Goal: Transaction & Acquisition: Obtain resource

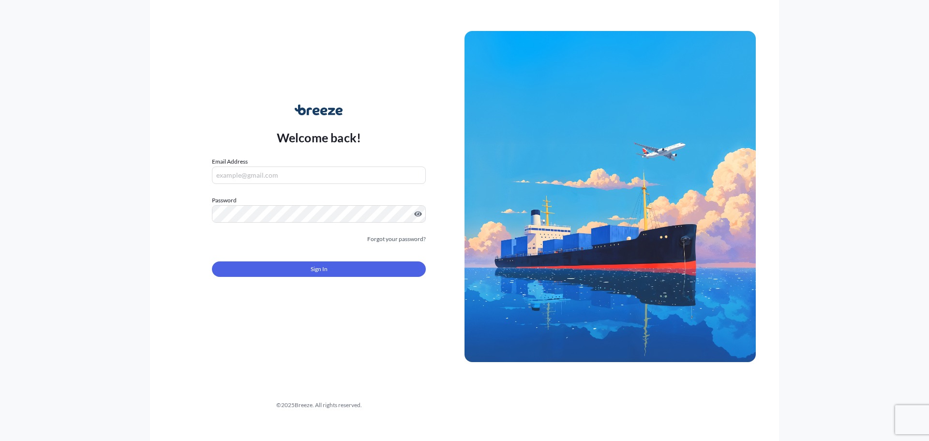
type input "[EMAIL_ADDRESS][DOMAIN_NAME]"
click at [263, 249] on form "Email Address [EMAIL_ADDRESS][DOMAIN_NAME] Password Must include: Upper & lower…" at bounding box center [319, 223] width 214 height 132
click at [267, 257] on div "Sign In" at bounding box center [319, 265] width 214 height 21
drag, startPoint x: 267, startPoint y: 257, endPoint x: 270, endPoint y: 265, distance: 8.3
click at [268, 257] on div "Sign In" at bounding box center [319, 265] width 214 height 21
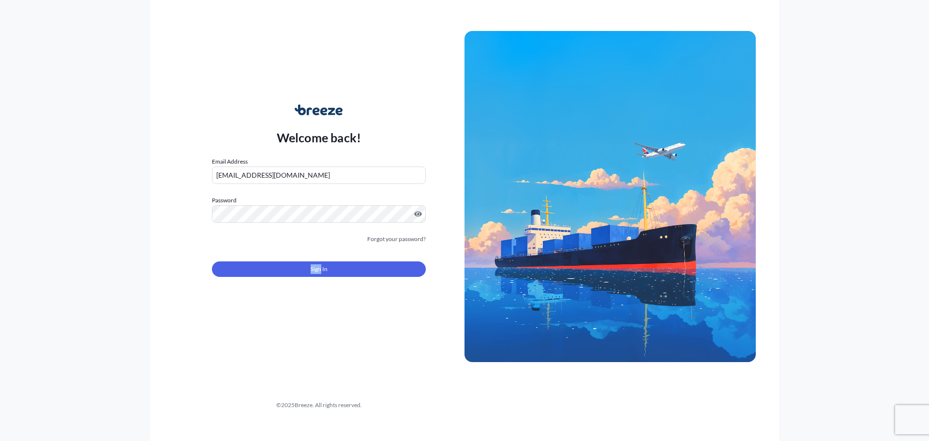
click at [270, 266] on button "Sign In" at bounding box center [319, 268] width 214 height 15
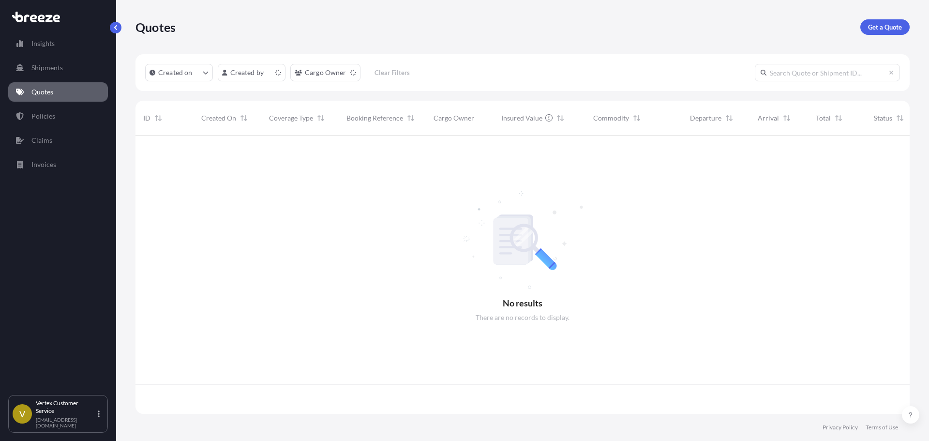
scroll to position [276, 767]
click at [873, 20] on link "Get a Quote" at bounding box center [884, 26] width 49 height 15
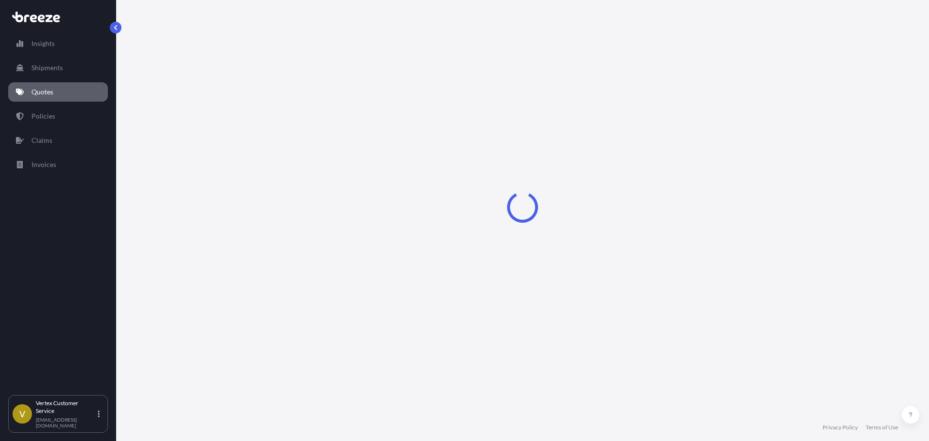
select select "Sea"
select select "1"
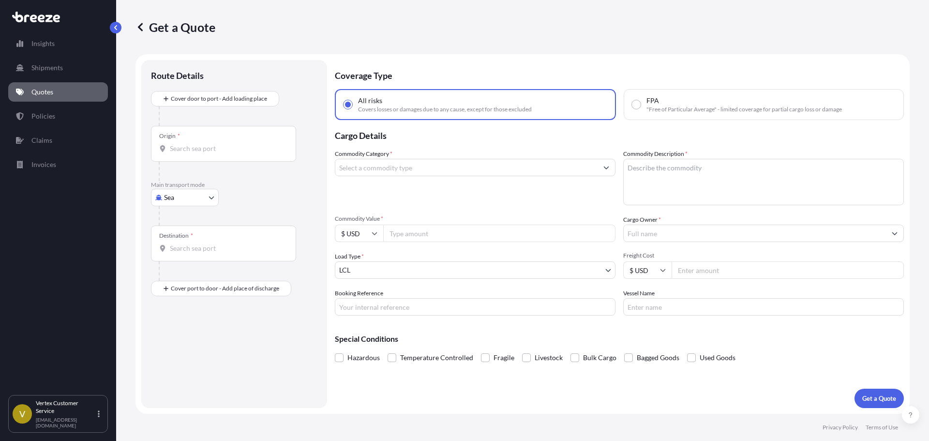
click at [181, 198] on body "Insights Shipments Quotes Policies Claims Invoices V Vertex Customer Service [E…" at bounding box center [464, 220] width 929 height 441
click at [172, 251] on div "Road" at bounding box center [185, 257] width 60 height 17
select select "Road"
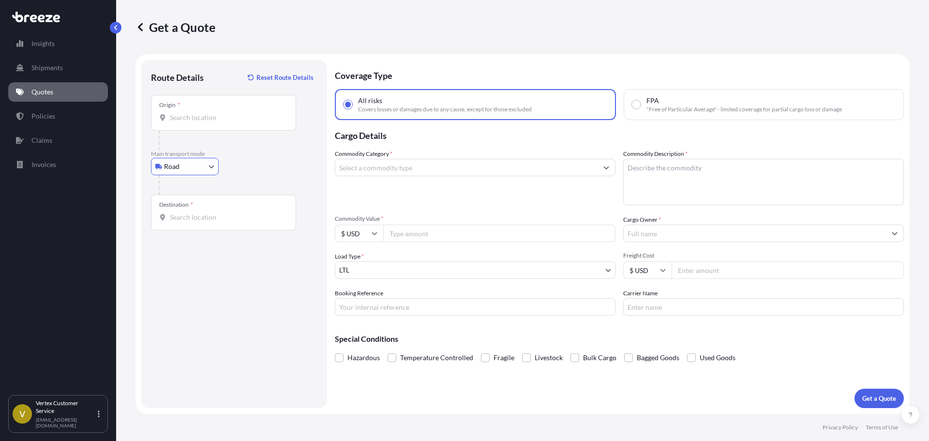
click at [222, 120] on input "Origin *" at bounding box center [227, 118] width 114 height 10
paste input "90670"
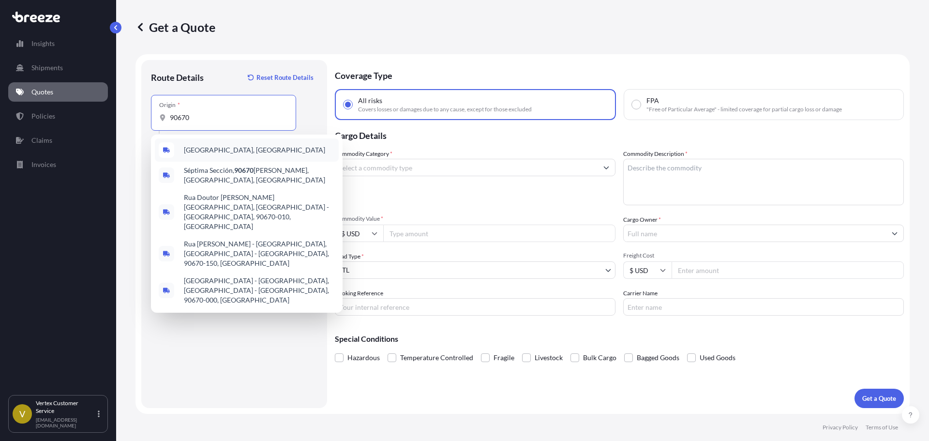
click at [198, 152] on span "[GEOGRAPHIC_DATA], [GEOGRAPHIC_DATA]" at bounding box center [254, 150] width 141 height 10
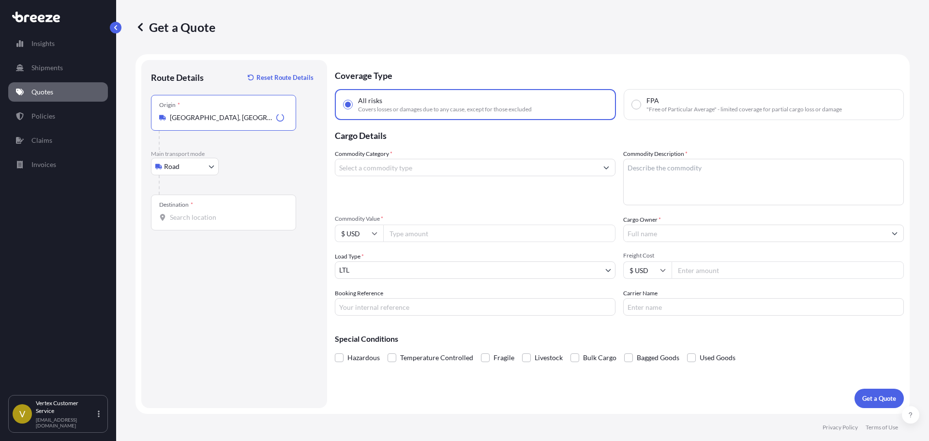
type input "[GEOGRAPHIC_DATA], [GEOGRAPHIC_DATA]"
click at [210, 222] on input "Destination *" at bounding box center [227, 217] width 114 height 10
paste input "84119"
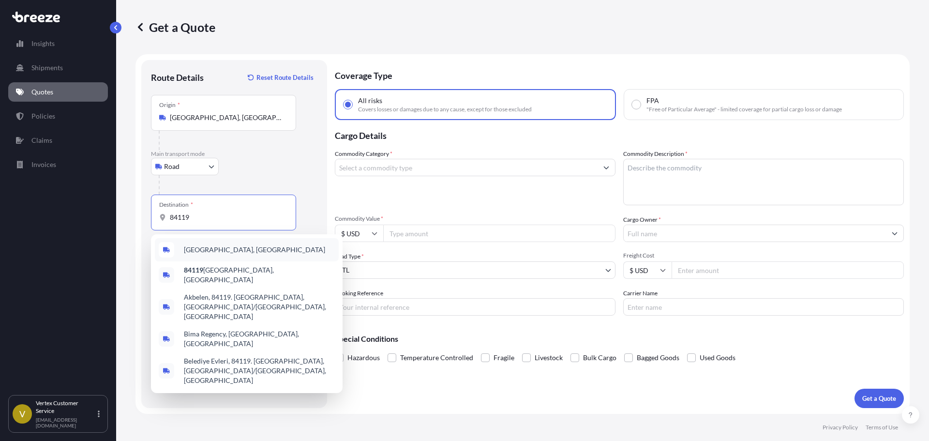
click at [201, 253] on span "[GEOGRAPHIC_DATA], [GEOGRAPHIC_DATA]" at bounding box center [254, 250] width 141 height 10
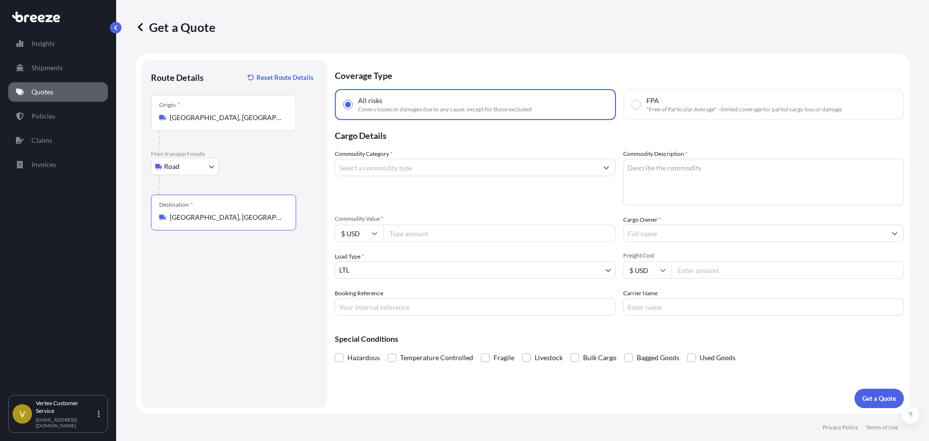
type input "[GEOGRAPHIC_DATA], [GEOGRAPHIC_DATA]"
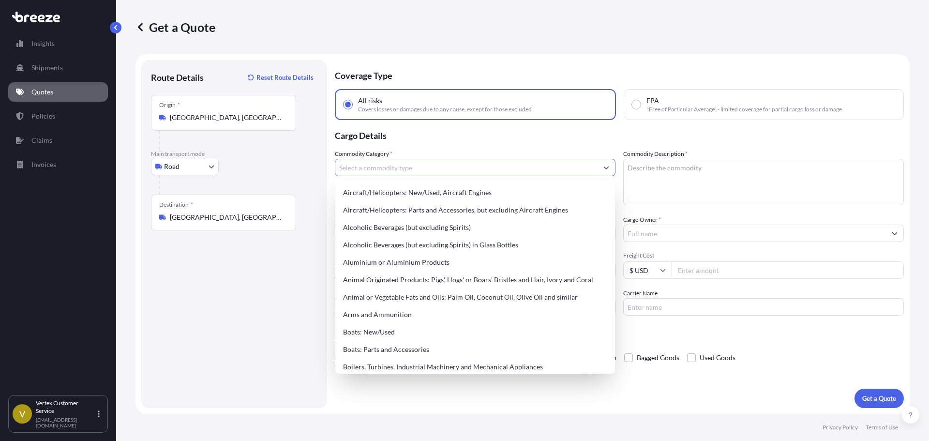
click at [424, 170] on input "Commodity Category *" at bounding box center [466, 167] width 262 height 17
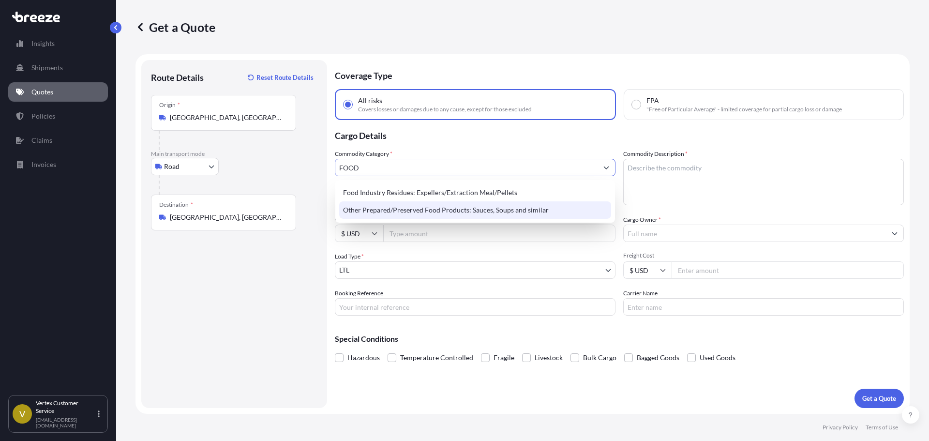
click at [421, 218] on div "Other Prepared/Preserved Food Products: Sauces, Soups and similar" at bounding box center [475, 209] width 272 height 17
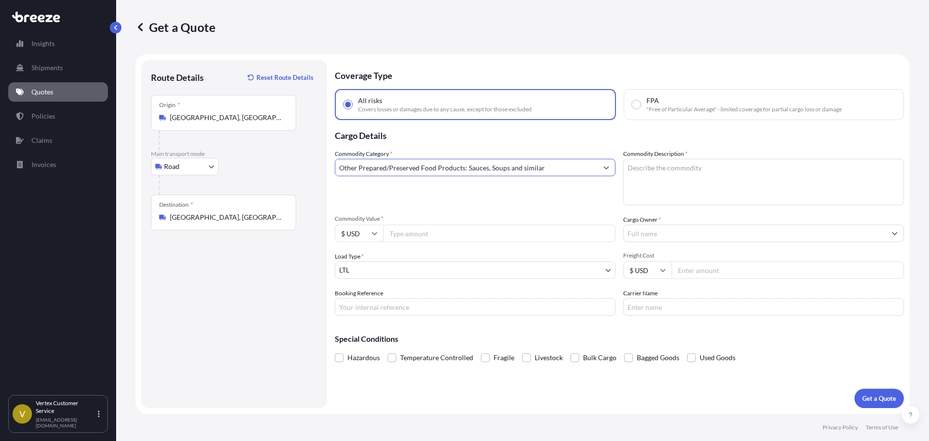
type input "Other Prepared/Preserved Food Products: Sauces, Soups and similar"
click at [745, 200] on textarea "Commodity Description *" at bounding box center [763, 182] width 281 height 46
type textarea "RICE PROTEIN"
click at [705, 231] on input "Cargo Owner *" at bounding box center [755, 232] width 262 height 17
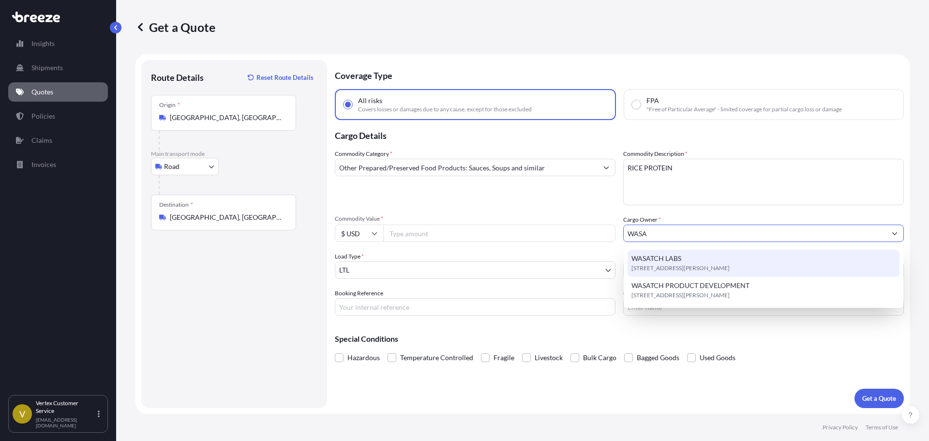
click at [662, 267] on span "[STREET_ADDRESS][PERSON_NAME]" at bounding box center [680, 268] width 98 height 10
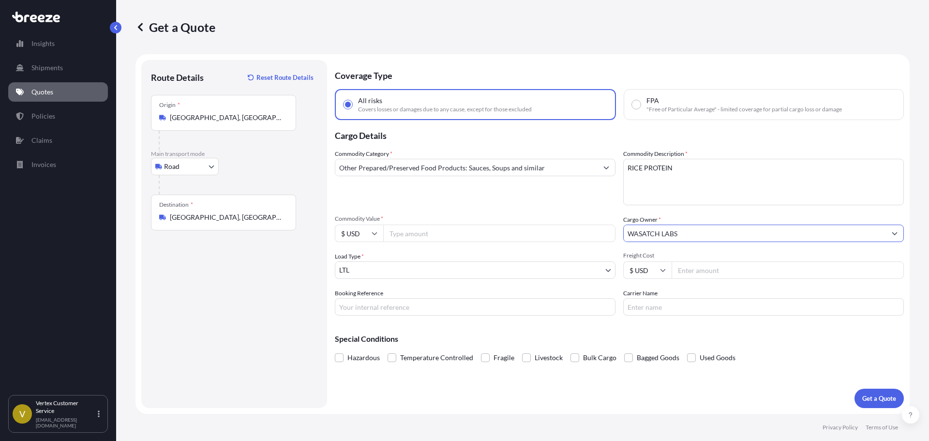
type input "WASATCH LABS"
click at [403, 240] on input "Commodity Value *" at bounding box center [499, 232] width 232 height 17
type input "40000"
drag, startPoint x: 436, startPoint y: 302, endPoint x: 431, endPoint y: 308, distance: 7.3
click at [436, 302] on input "Booking Reference" at bounding box center [475, 306] width 281 height 17
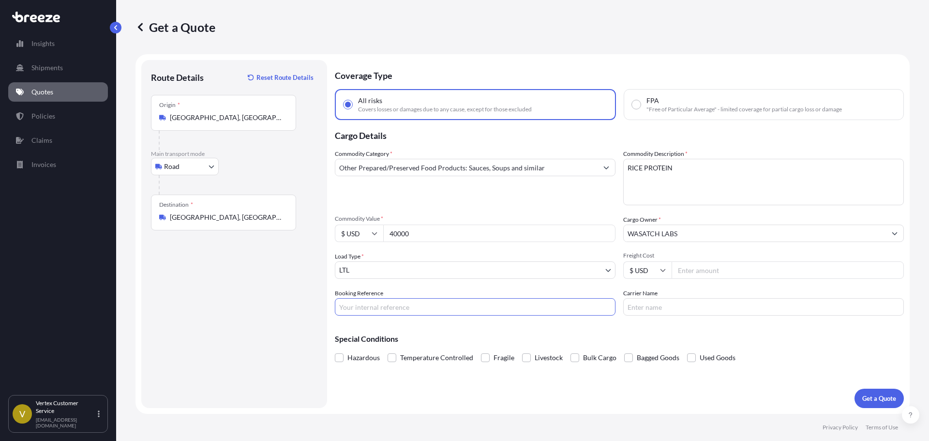
click at [431, 308] on input "Booking Reference" at bounding box center [475, 306] width 281 height 17
paste input "124559896"
type input "124559896"
click at [877, 389] on button "Get a Quote" at bounding box center [878, 397] width 49 height 19
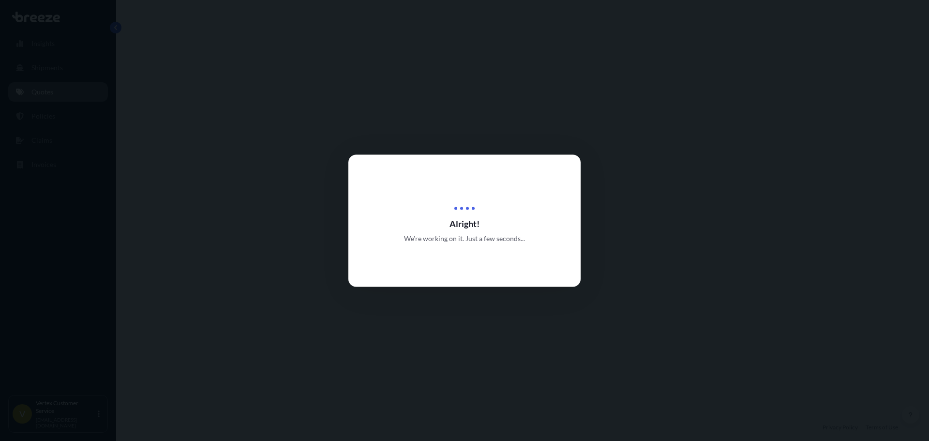
select select "Road"
select select "1"
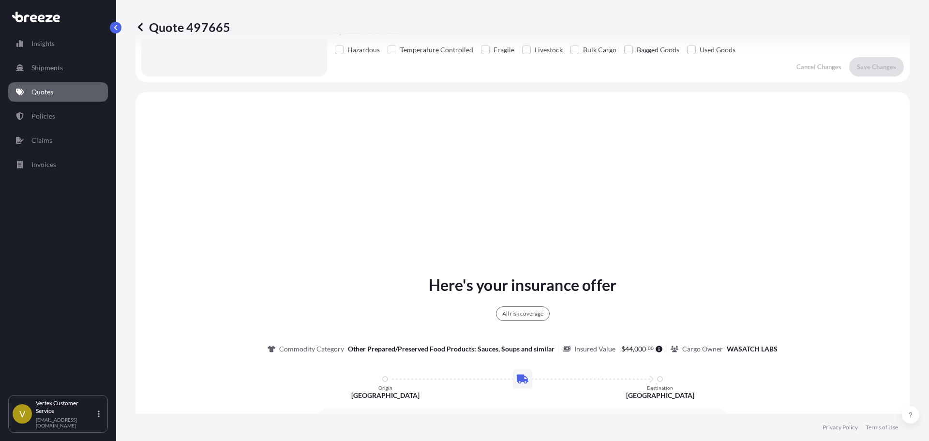
scroll to position [351, 0]
